Goal: Navigation & Orientation: Find specific page/section

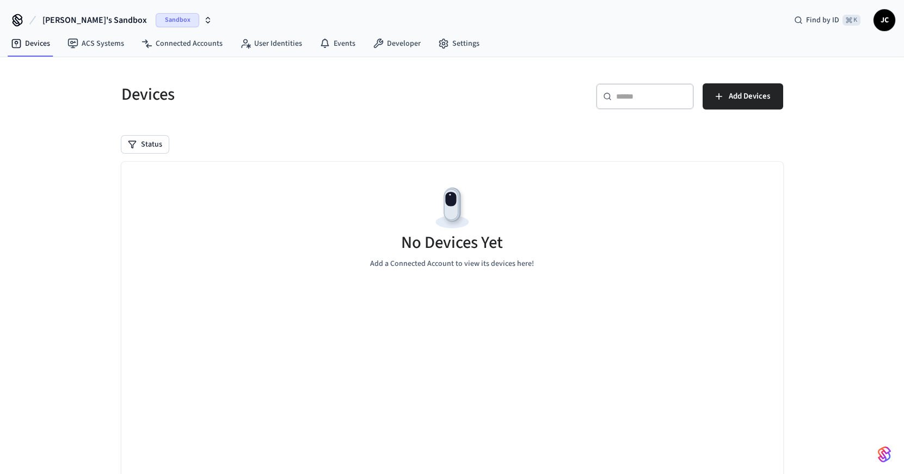
click at [75, 19] on span "[PERSON_NAME]'s Sandbox" at bounding box center [94, 20] width 105 height 13
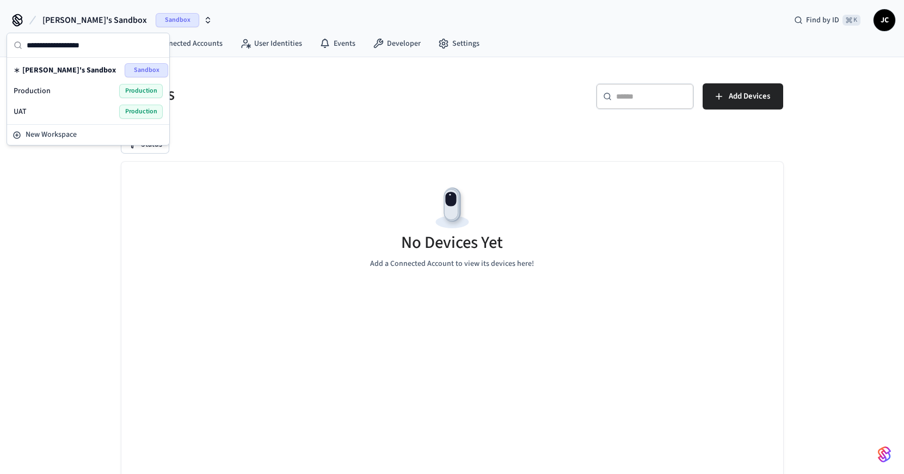
click at [45, 113] on div "UAT Production" at bounding box center [88, 112] width 149 height 14
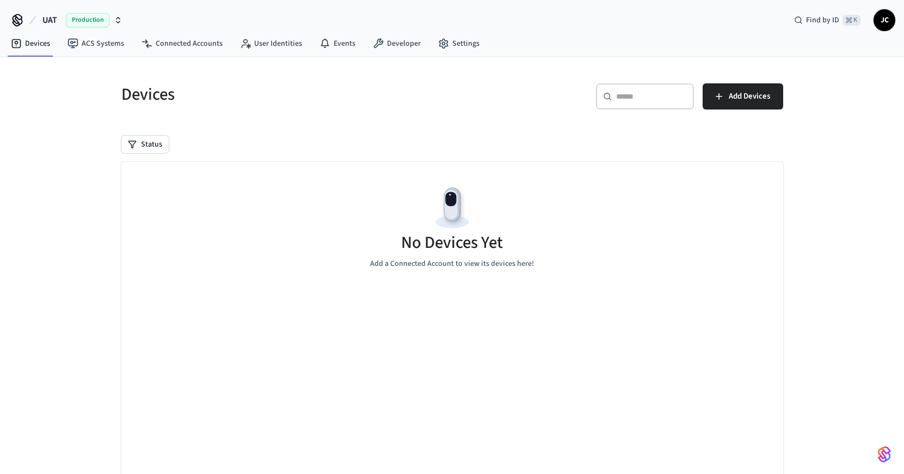
click at [35, 17] on icon at bounding box center [32, 20] width 5 height 8
click at [48, 19] on span "UAT" at bounding box center [49, 20] width 15 height 13
